Goal: Task Accomplishment & Management: Complete application form

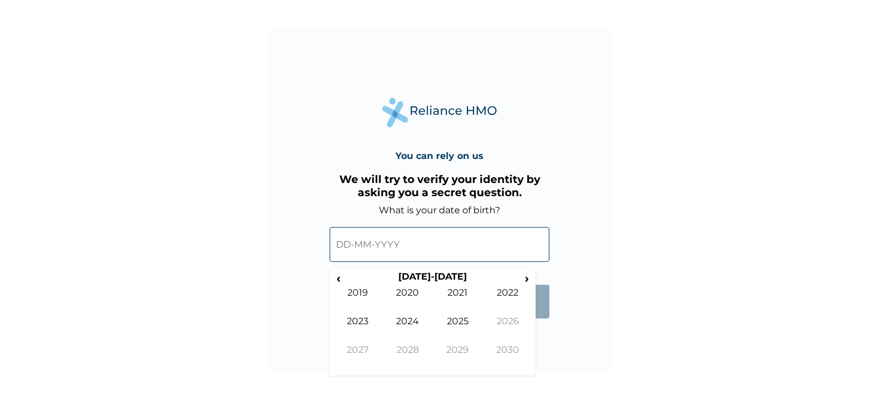
click at [378, 249] on input "text" at bounding box center [440, 244] width 220 height 35
click at [439, 281] on th "[DATE]-[DATE]" at bounding box center [432, 279] width 176 height 16
click at [336, 281] on span "‹" at bounding box center [338, 278] width 12 height 14
click at [355, 290] on td "1999" at bounding box center [357, 301] width 50 height 29
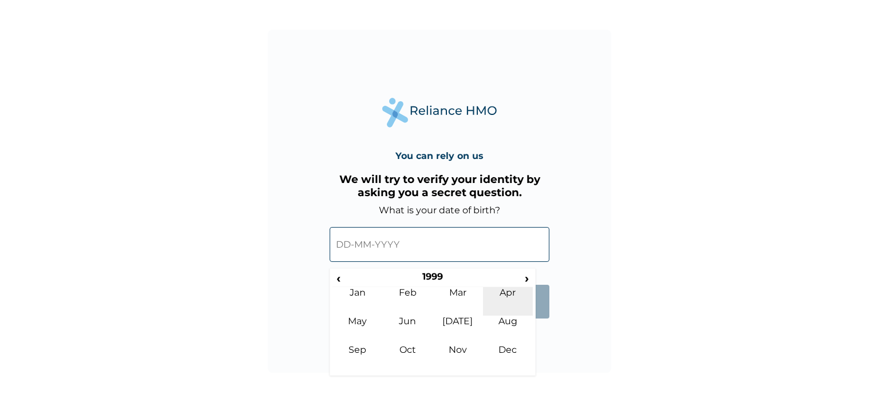
click at [513, 294] on td "Apr" at bounding box center [508, 301] width 50 height 29
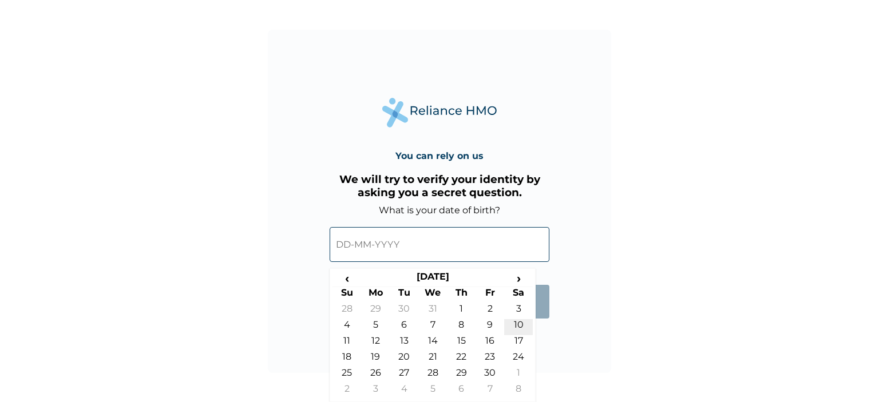
click at [517, 322] on td "10" at bounding box center [518, 327] width 29 height 16
type input "[DATE]"
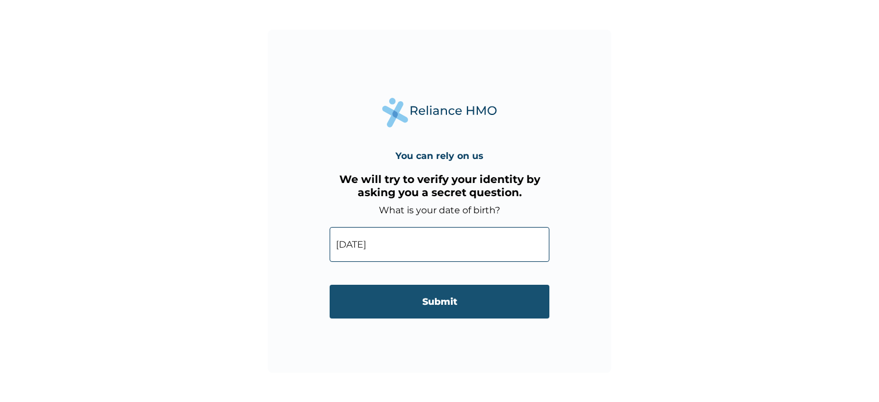
click at [463, 298] on input "Submit" at bounding box center [440, 302] width 220 height 34
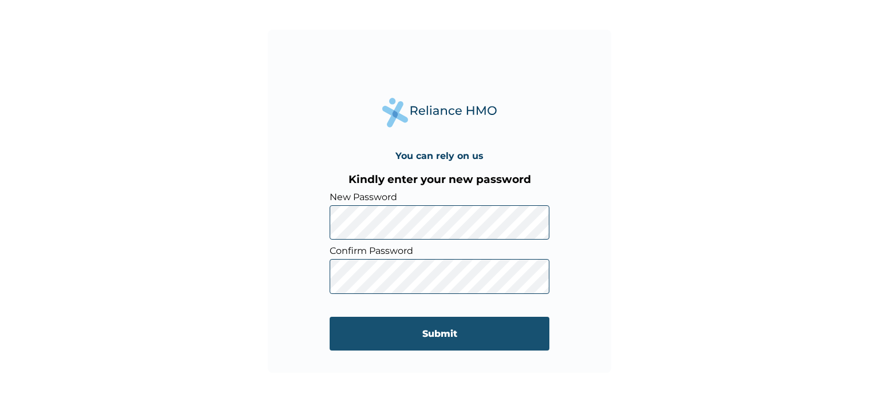
click at [431, 331] on input "Submit" at bounding box center [440, 334] width 220 height 34
